Goal: Use online tool/utility: Utilize a website feature to perform a specific function

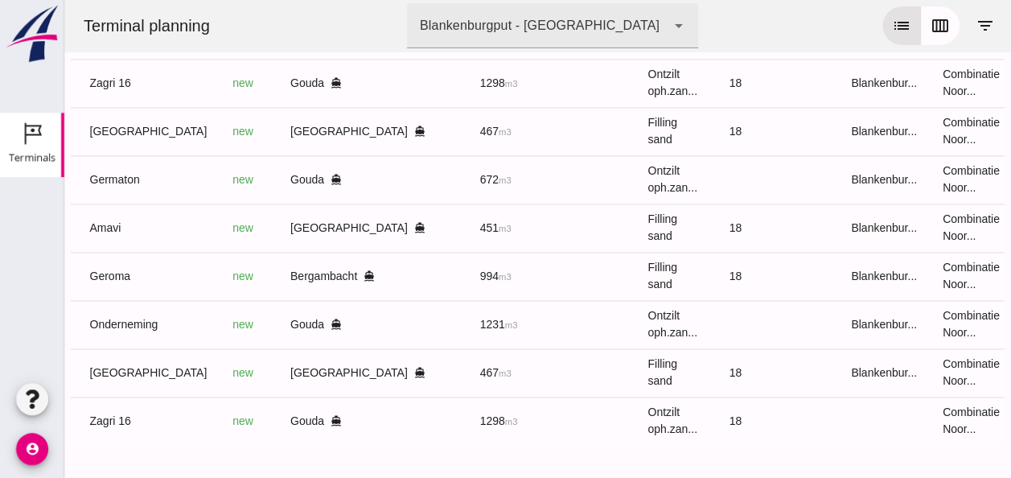
scroll to position [0, 429]
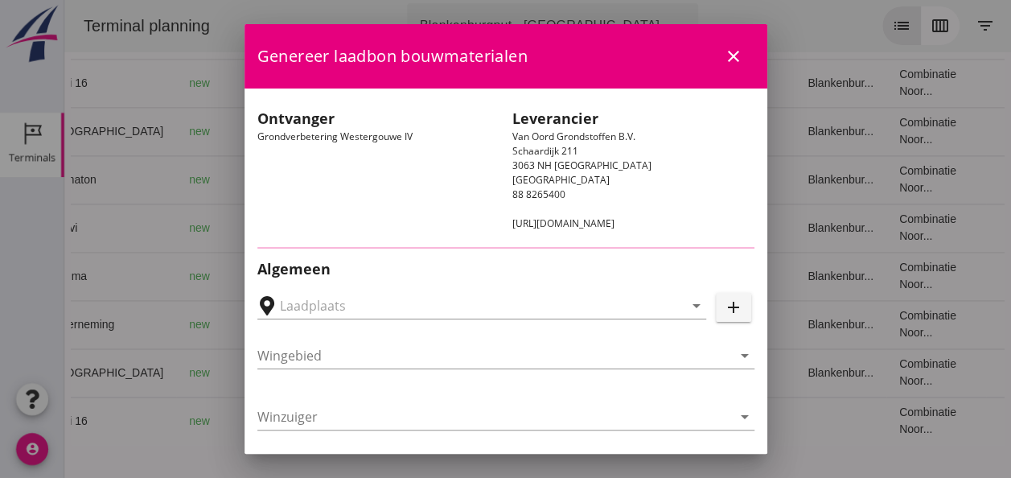
type input "Loswal Fa. J. Bos&Zonen, [GEOGRAPHIC_DATA]"
type input "Germaton"
type input "[PERSON_NAME]"
type input "Ontzilt oph.zand [75] (6120)"
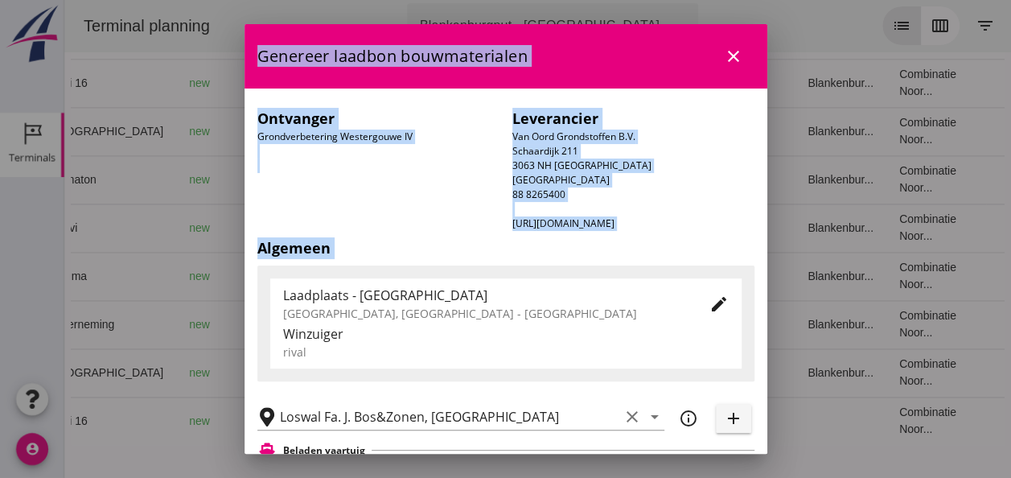
drag, startPoint x: 143, startPoint y: 275, endPoint x: 268, endPoint y: 272, distance: 124.7
click at [268, 272] on div "close Loswal Fa. J. Bos&Zonen Gouda (NL) De data van deze terminal wordt beheer…" at bounding box center [505, 239] width 1011 height 478
click at [726, 58] on icon "close" at bounding box center [733, 56] width 19 height 19
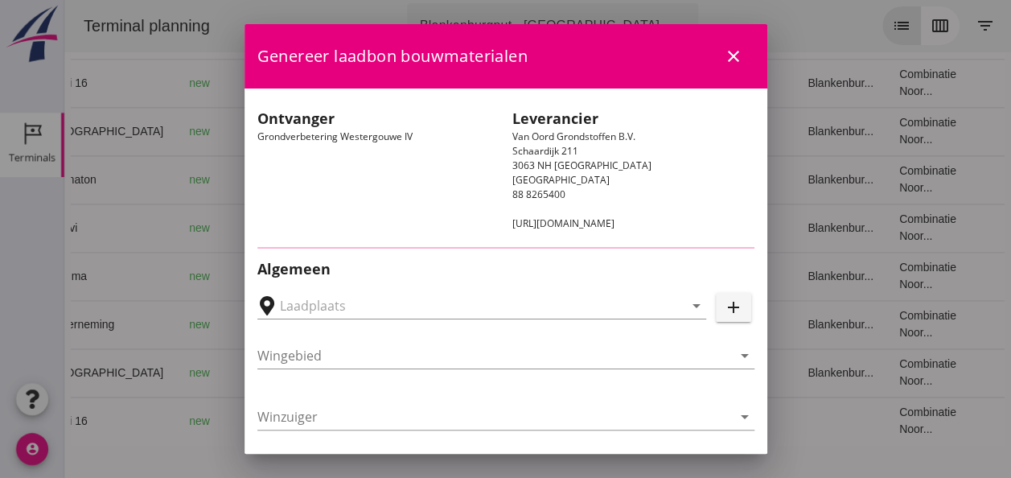
type input "Loswal Fa. J. Bos&Zonen, [GEOGRAPHIC_DATA]"
type input "Germaton"
type input "[PERSON_NAME]"
type input "Ontzilt oph.zand [75] (6120)"
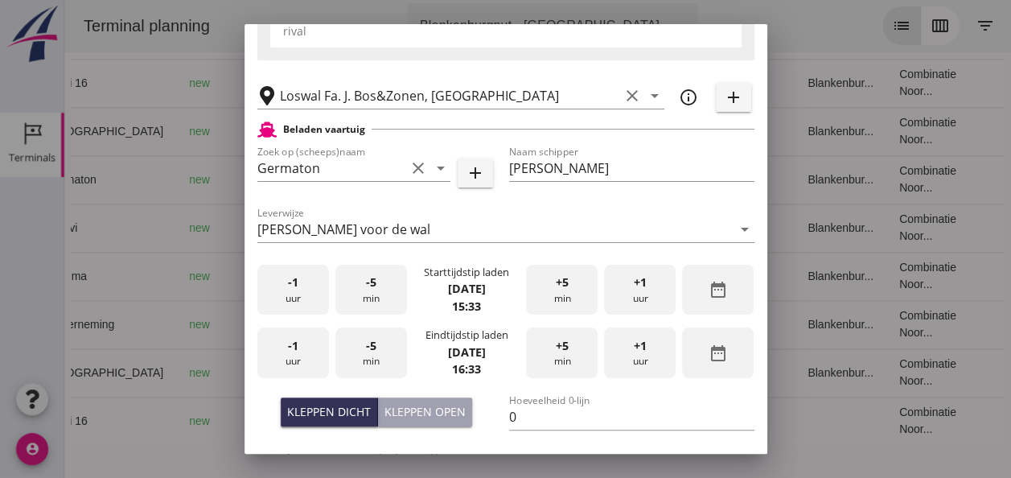
scroll to position [322, 0]
click at [552, 292] on div "+5 min" at bounding box center [562, 289] width 72 height 51
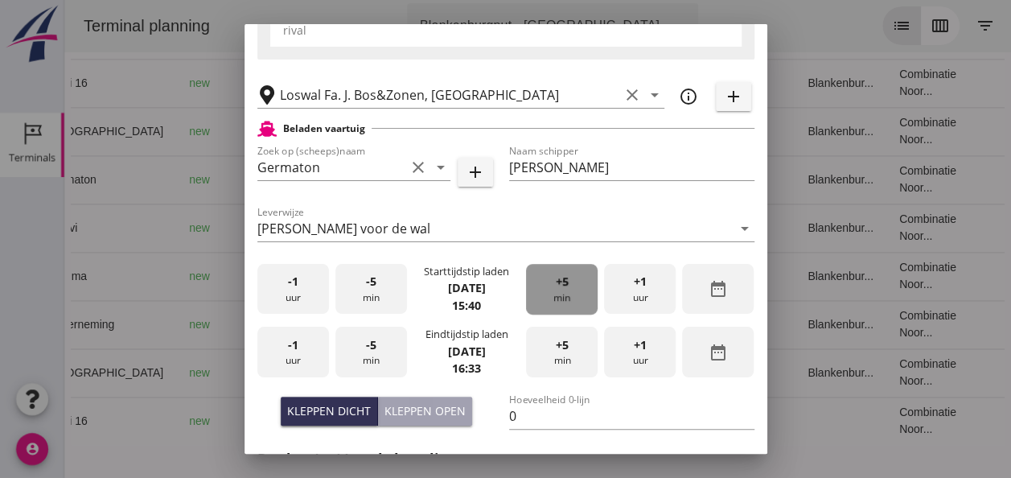
click at [552, 292] on div "+5 min" at bounding box center [562, 289] width 72 height 51
click at [370, 280] on span "-5" at bounding box center [371, 282] width 10 height 18
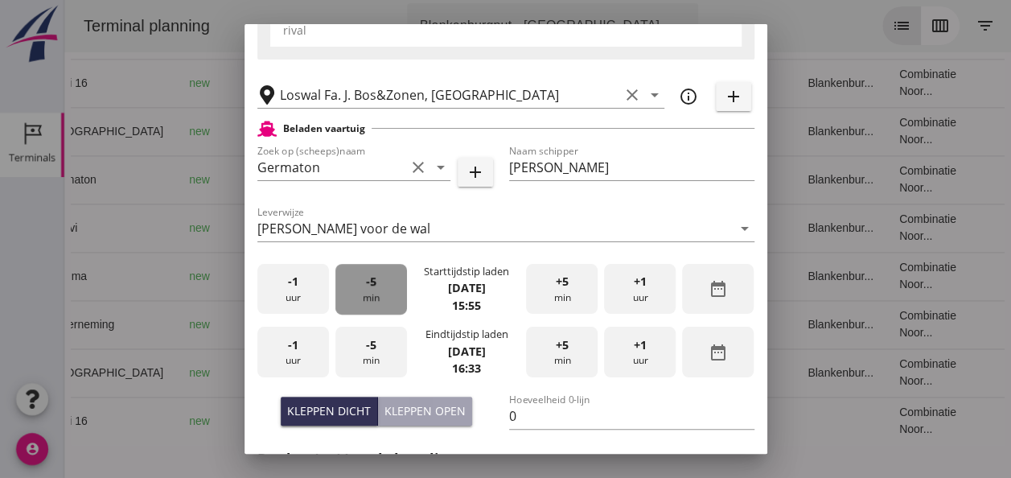
click at [370, 280] on span "-5" at bounding box center [371, 282] width 10 height 18
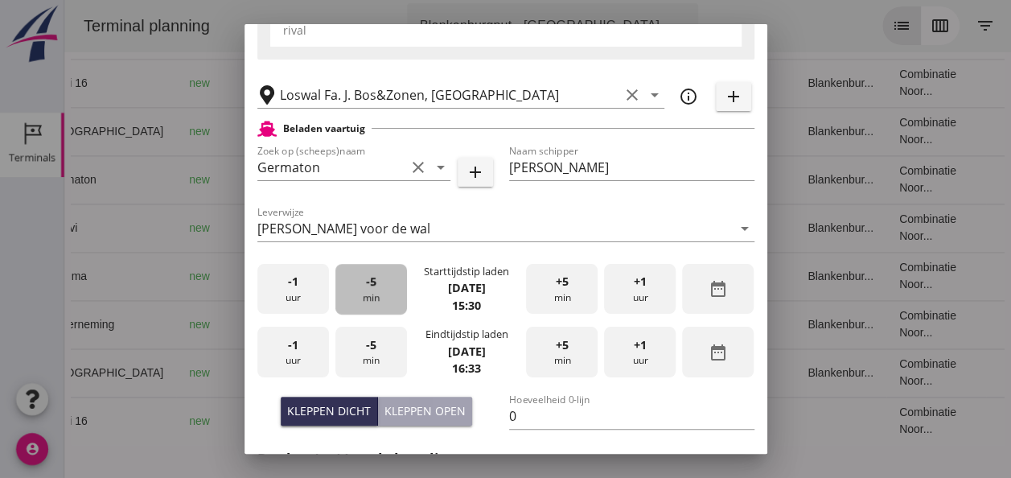
click at [370, 280] on span "-5" at bounding box center [371, 282] width 10 height 18
click at [372, 280] on span "-5" at bounding box center [371, 282] width 10 height 18
click at [373, 280] on div "-5 min" at bounding box center [371, 289] width 72 height 51
click at [375, 280] on div "-5 min" at bounding box center [371, 289] width 72 height 51
click at [376, 280] on div "-5 min" at bounding box center [371, 289] width 72 height 51
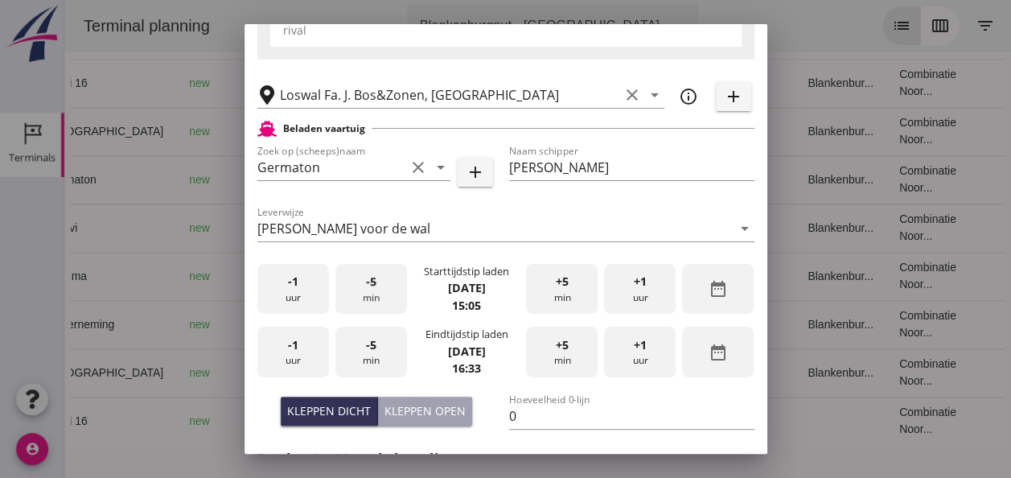
click at [377, 281] on div "-5 min" at bounding box center [371, 289] width 72 height 51
click at [293, 347] on span "-1" at bounding box center [293, 345] width 10 height 18
click at [378, 343] on div "-5 min" at bounding box center [371, 351] width 72 height 51
click at [518, 413] on input "0" at bounding box center [631, 416] width 245 height 26
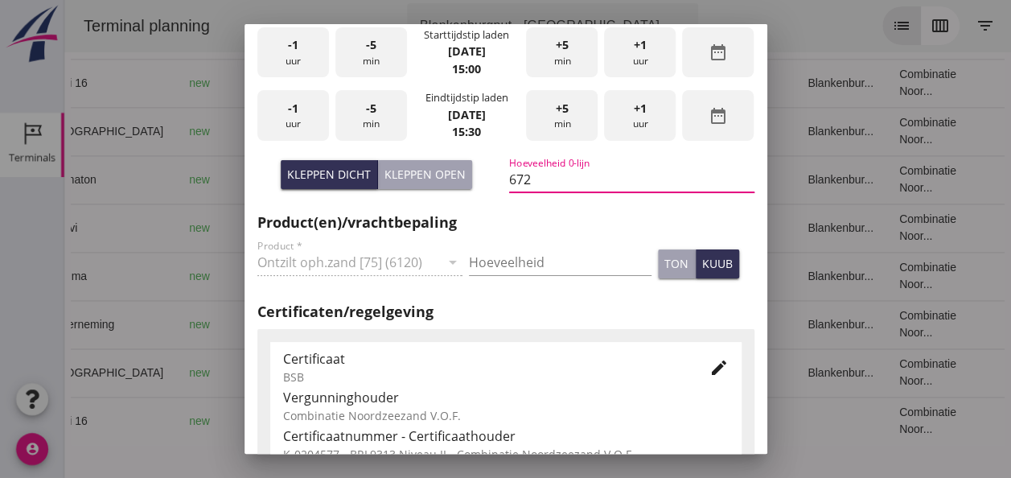
scroll to position [563, 0]
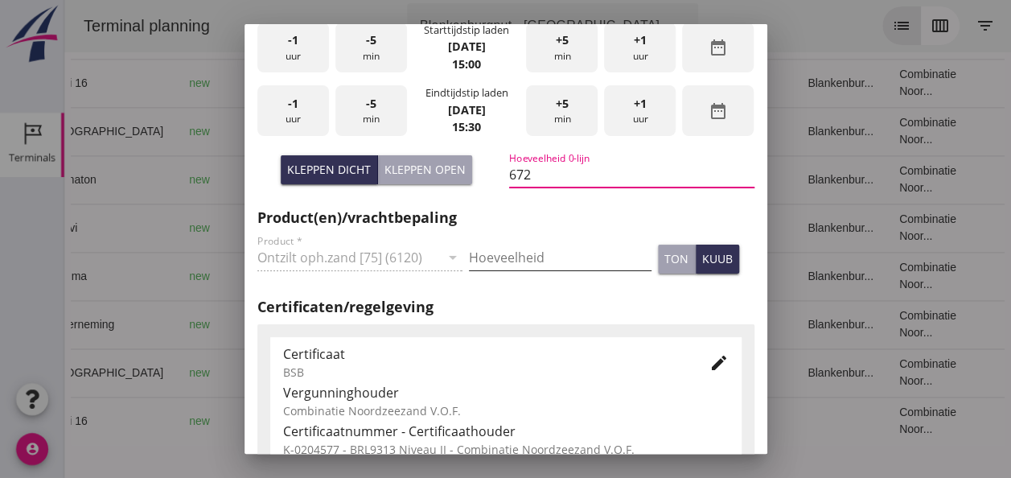
type input "672"
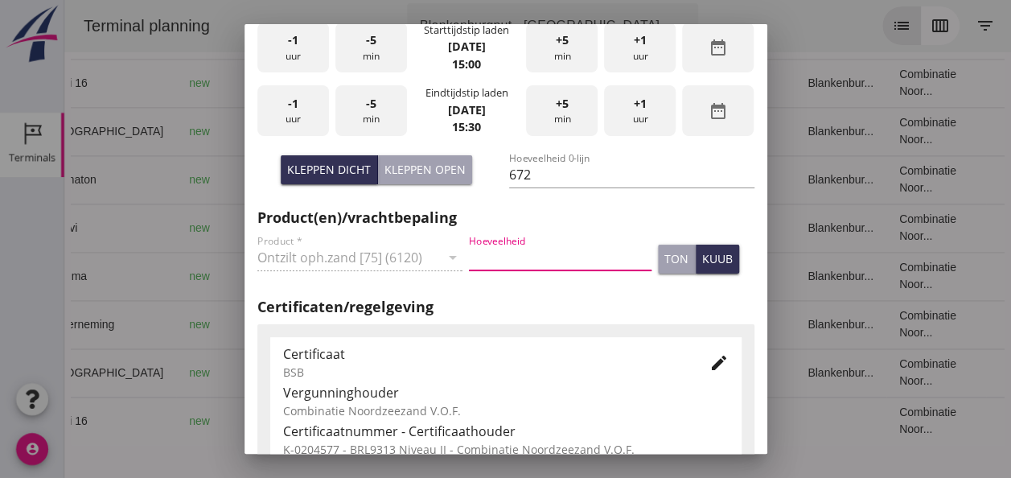
click at [491, 250] on input "Hoeveelheid" at bounding box center [560, 257] width 183 height 26
type input "672"
click at [714, 262] on div "kuub" at bounding box center [717, 258] width 31 height 17
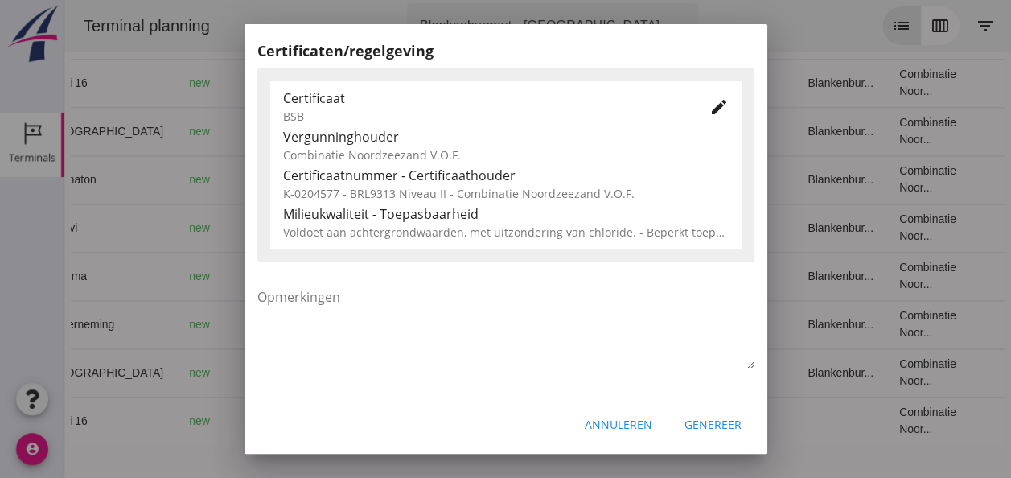
scroll to position [819, 0]
click at [711, 424] on div "Genereer" at bounding box center [712, 423] width 57 height 17
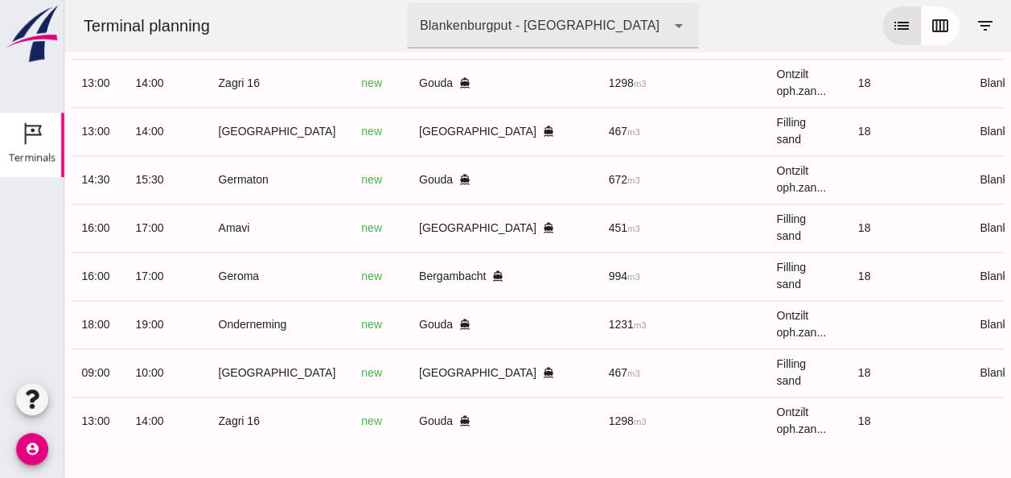
scroll to position [0, 193]
